Goal: Check status: Check status

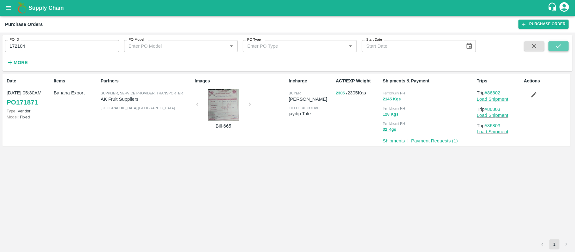
click at [552, 49] on button "submit" at bounding box center [559, 45] width 20 height 9
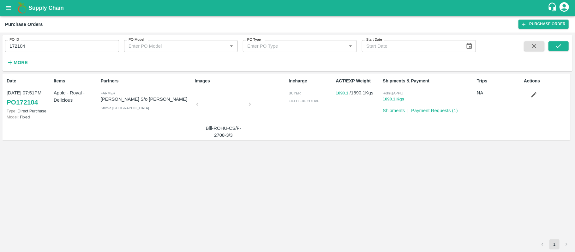
click at [393, 93] on span "Rohru[APPL]" at bounding box center [393, 93] width 21 height 4
copy p "Rohru[APPL] 1690.1 Kgs"
click at [68, 49] on input "172104" at bounding box center [62, 46] width 114 height 12
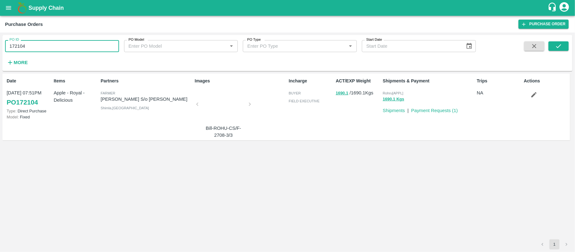
click at [68, 49] on input "172104" at bounding box center [62, 46] width 114 height 12
paste input "text"
click at [569, 47] on div "PO ID 171342 PO ID PO Model PO Model   * PO Type PO Type   * Start Date Start D…" at bounding box center [288, 53] width 570 height 31
click at [565, 46] on button "submit" at bounding box center [559, 45] width 20 height 9
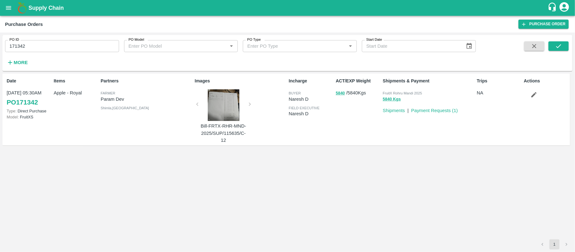
click at [407, 93] on span "FruitX Rohru Mandi 2025" at bounding box center [402, 93] width 39 height 4
copy p "FruitX Rohru Mandi 2025 5840 Kgs"
click at [108, 52] on input "171342" at bounding box center [62, 46] width 114 height 12
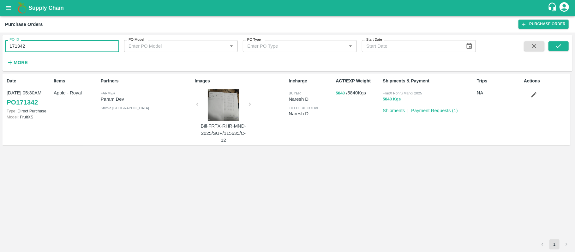
click at [108, 52] on input "171342" at bounding box center [62, 46] width 114 height 12
paste input "text"
type input "172565"
click at [564, 44] on button "submit" at bounding box center [559, 45] width 20 height 9
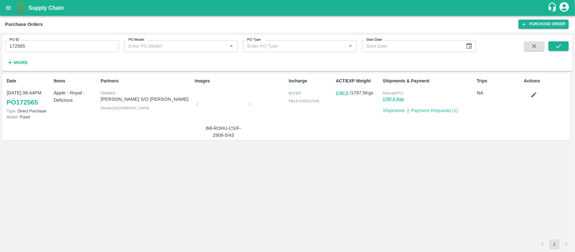
click at [80, 51] on input "172565" at bounding box center [62, 46] width 114 height 12
paste input "text"
click at [551, 43] on button "submit" at bounding box center [559, 45] width 20 height 9
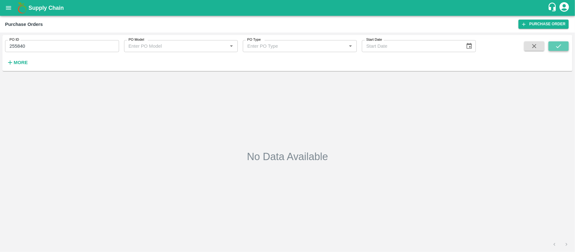
click at [559, 46] on icon "submit" at bounding box center [559, 46] width 7 height 7
click at [54, 47] on input "255840" at bounding box center [62, 46] width 114 height 12
click at [58, 46] on input "255840" at bounding box center [62, 46] width 114 height 12
paste input "text"
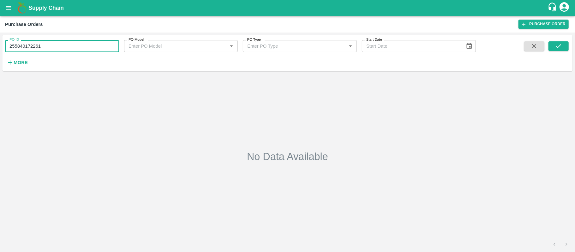
click at [57, 46] on input "255840172261" at bounding box center [62, 46] width 114 height 12
paste input "text"
click at [57, 46] on input "172261" at bounding box center [62, 46] width 114 height 12
click at [554, 46] on button "submit" at bounding box center [559, 45] width 20 height 9
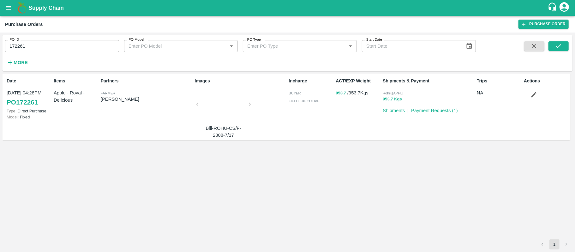
click at [395, 91] on span "Rohru[APPL]" at bounding box center [393, 93] width 21 height 4
drag, startPoint x: 69, startPoint y: 37, endPoint x: 67, endPoint y: 44, distance: 7.4
click at [68, 38] on div "PO ID 172261 PO ID" at bounding box center [59, 43] width 119 height 17
click at [67, 44] on input "172261" at bounding box center [62, 46] width 114 height 12
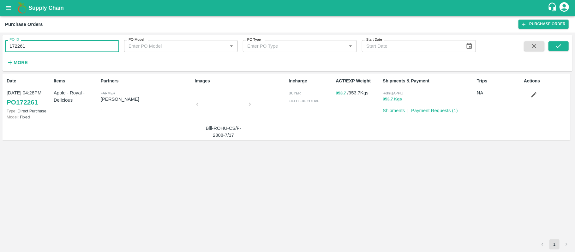
paste input "text"
click at [67, 44] on input "172261" at bounding box center [62, 46] width 114 height 12
click at [562, 45] on icon "submit" at bounding box center [559, 46] width 7 height 7
click at [86, 47] on input "173306" at bounding box center [62, 46] width 114 height 12
paste input "text"
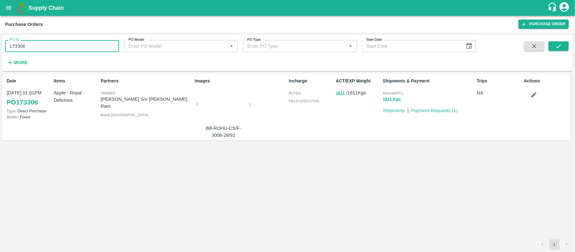
click at [86, 47] on input "173306" at bounding box center [62, 46] width 114 height 12
click at [558, 48] on icon "submit" at bounding box center [558, 46] width 5 height 4
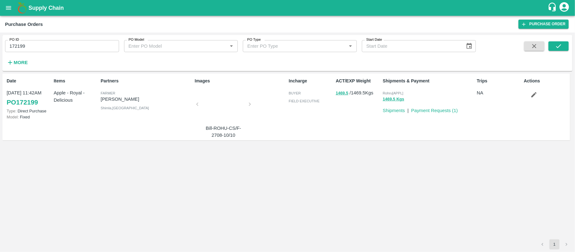
click at [76, 48] on input "172199" at bounding box center [62, 46] width 114 height 12
paste input "text"
click at [76, 48] on input "172199" at bounding box center [62, 46] width 114 height 12
type input "172895"
click at [557, 45] on icon "submit" at bounding box center [559, 46] width 7 height 7
